Goal: Find specific page/section: Find specific page/section

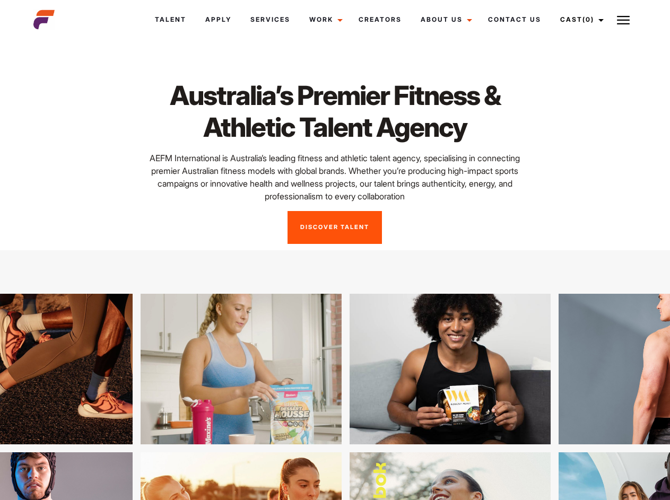
click at [580, 20] on link "Cast (0)" at bounding box center [580, 19] width 59 height 29
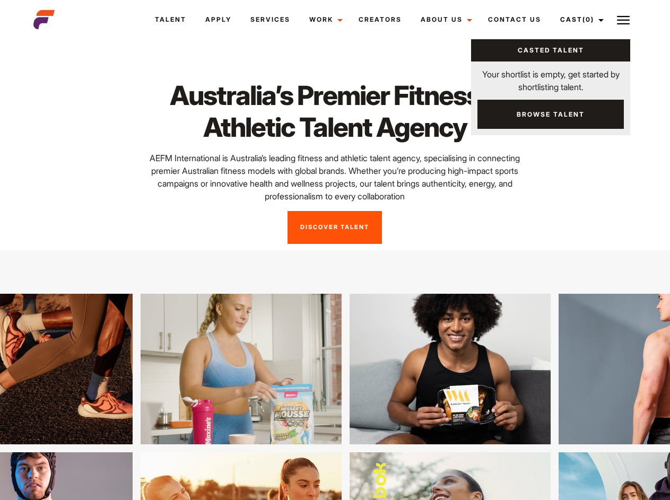
click at [624, 20] on img at bounding box center [623, 20] width 13 height 13
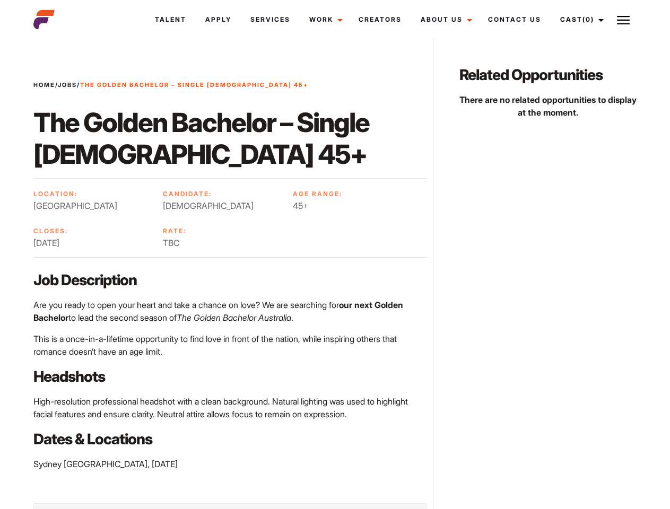
click at [580, 20] on link "Cast (0)" at bounding box center [580, 19] width 59 height 29
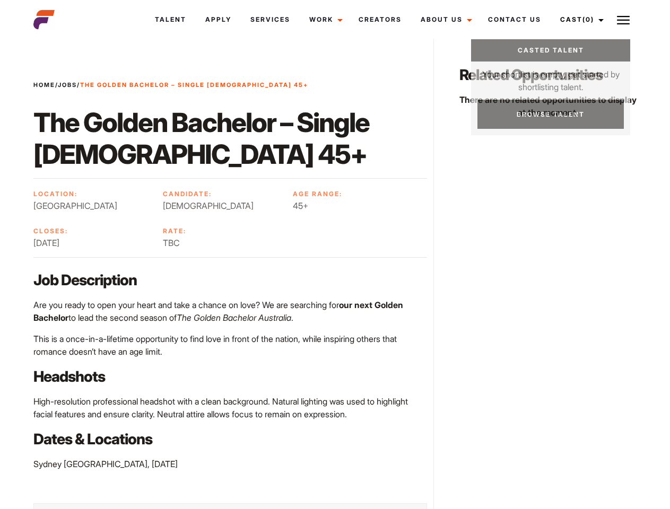
click at [624, 20] on img at bounding box center [623, 20] width 13 height 13
